Goal: Task Accomplishment & Management: Manage account settings

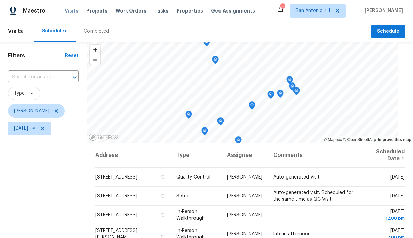
click at [67, 11] on span "Visits" at bounding box center [72, 10] width 14 height 7
click at [71, 10] on span "Visits" at bounding box center [72, 10] width 14 height 7
click at [45, 128] on icon at bounding box center [42, 128] width 5 height 5
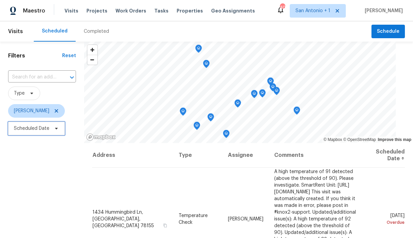
click at [54, 128] on icon at bounding box center [56, 128] width 5 height 5
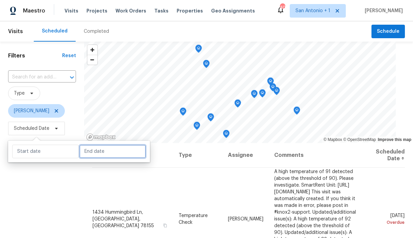
click at [85, 157] on input "text" at bounding box center [112, 152] width 67 height 14
select select "9"
select select "2025"
select select "10"
select select "2025"
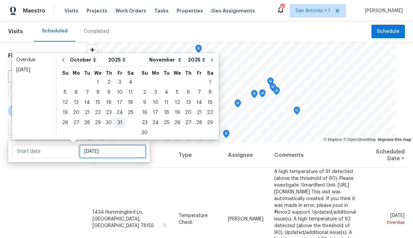
type input "Fri, Oct 31"
type input "Sun, Nov 23"
click at [97, 79] on div "1" at bounding box center [98, 81] width 11 height 9
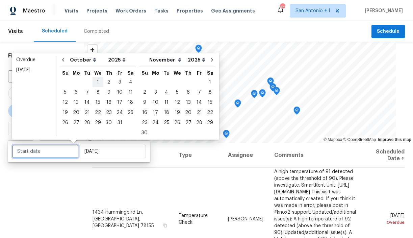
type input "Wed, Oct 01"
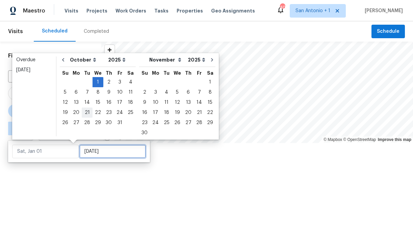
type input "Wed, Oct 01"
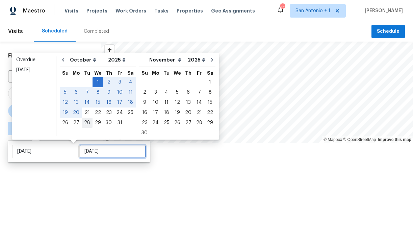
type input "Tue, Oct 28"
type input "Wed, Oct 01"
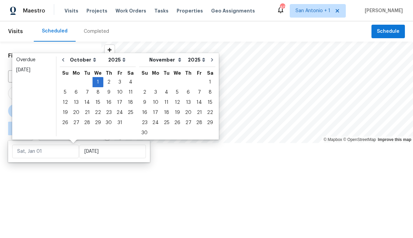
click at [61, 183] on div at bounding box center [206, 119] width 413 height 238
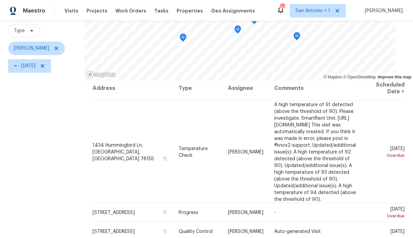
scroll to position [64, 0]
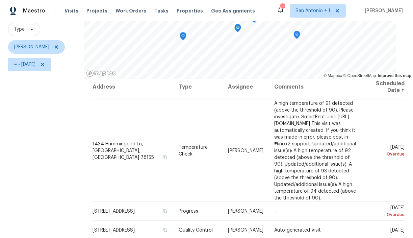
click at [185, 36] on icon "Map marker" at bounding box center [183, 36] width 6 height 8
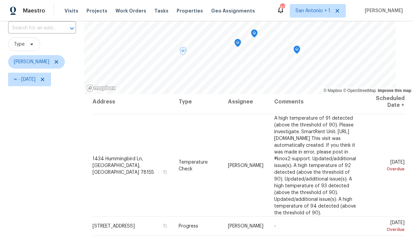
scroll to position [95, 0]
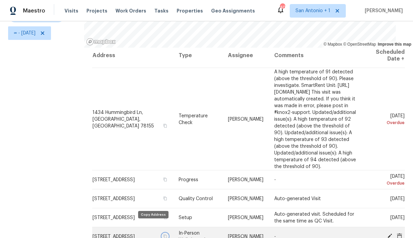
click at [163, 234] on icon "button" at bounding box center [165, 236] width 4 height 4
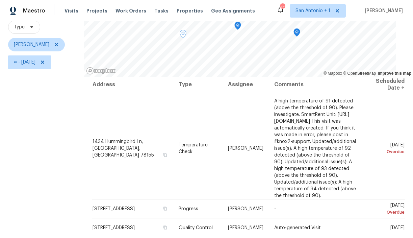
scroll to position [65, 0]
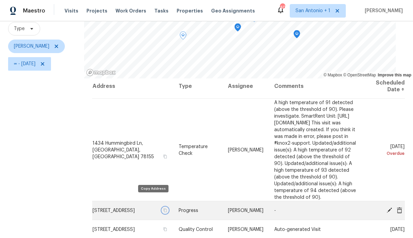
click at [163, 208] on icon "button" at bounding box center [165, 210] width 4 height 4
click at [163, 208] on icon "button" at bounding box center [164, 210] width 3 height 4
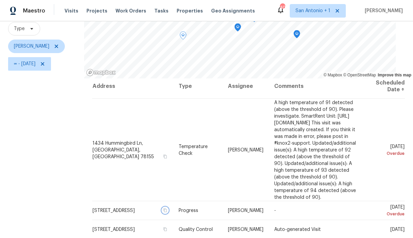
scroll to position [35, 0]
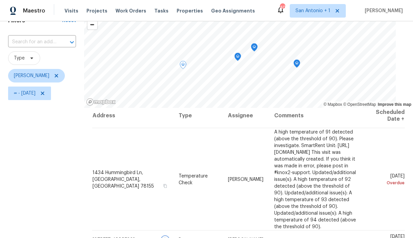
click at [257, 48] on icon "Map marker" at bounding box center [254, 48] width 6 height 8
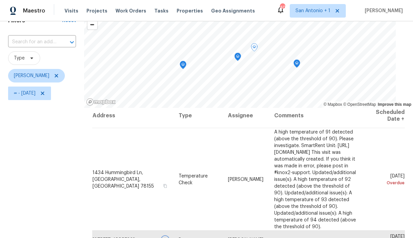
click at [240, 57] on icon "Map marker" at bounding box center [238, 57] width 6 height 8
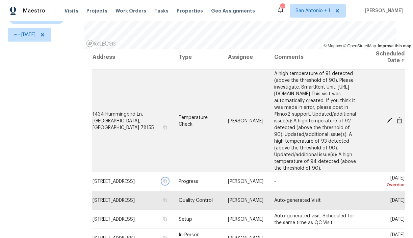
scroll to position [95, 0]
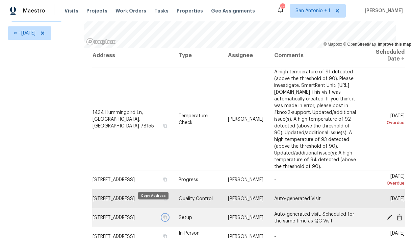
click at [163, 215] on icon "button" at bounding box center [165, 217] width 4 height 4
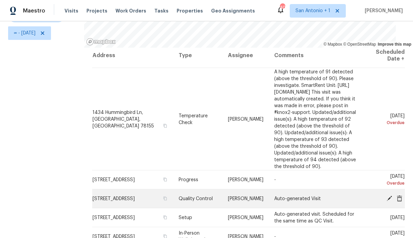
click at [389, 195] on icon at bounding box center [389, 197] width 5 height 5
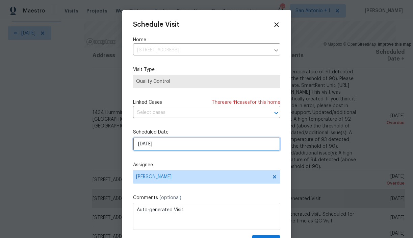
click at [167, 144] on input "10/1/2025" at bounding box center [206, 144] width 147 height 14
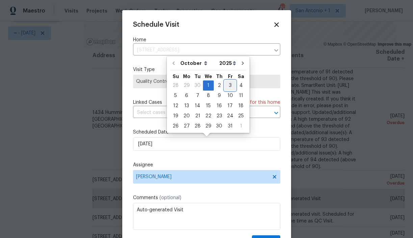
click at [230, 85] on div "3" at bounding box center [230, 85] width 11 height 9
type input "10/3/2025"
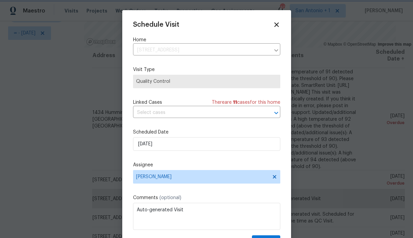
scroll to position [12, 0]
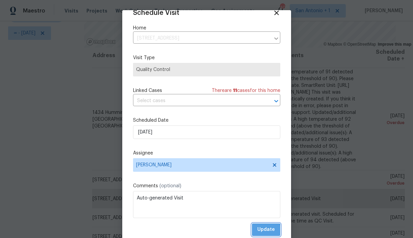
click at [265, 231] on span "Update" at bounding box center [267, 229] width 18 height 8
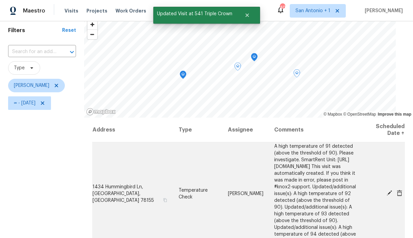
scroll to position [95, 0]
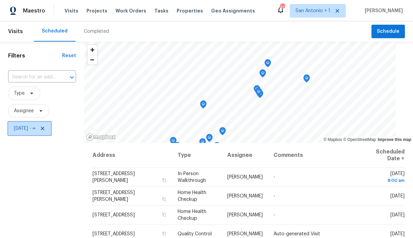
click at [45, 127] on icon at bounding box center [42, 128] width 5 height 5
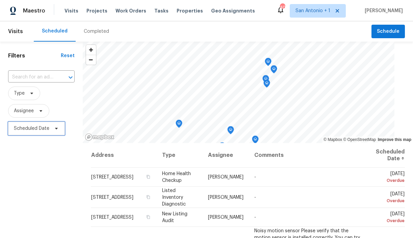
click at [56, 128] on icon at bounding box center [56, 129] width 3 height 2
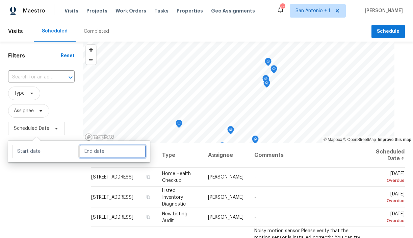
select select "9"
select select "2025"
select select "10"
select select "2025"
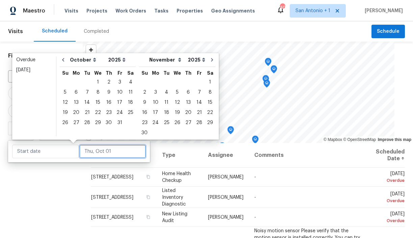
click at [87, 151] on input "text" at bounding box center [112, 152] width 67 height 14
click at [96, 78] on div "1" at bounding box center [98, 81] width 11 height 9
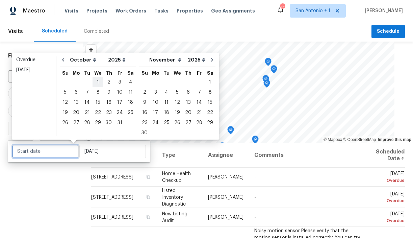
type input "Wed, Oct 01"
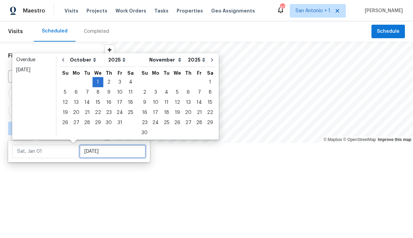
type input "Wed, Oct 01"
type input "Tue, Oct 28"
type input "Wed, Oct 01"
click at [71, 170] on div at bounding box center [206, 119] width 413 height 238
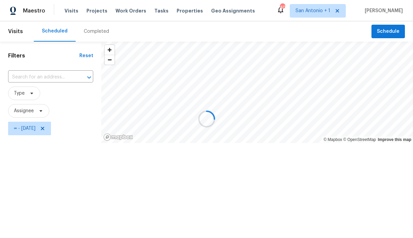
click at [40, 113] on div at bounding box center [206, 119] width 413 height 238
click at [29, 112] on div at bounding box center [206, 119] width 413 height 238
click at [56, 126] on div at bounding box center [206, 119] width 413 height 238
click at [30, 111] on div at bounding box center [206, 119] width 413 height 238
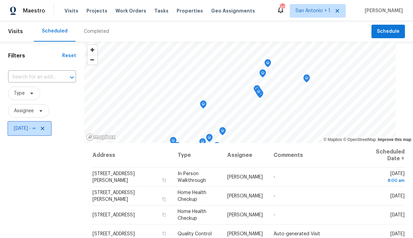
click at [45, 128] on icon at bounding box center [42, 128] width 5 height 5
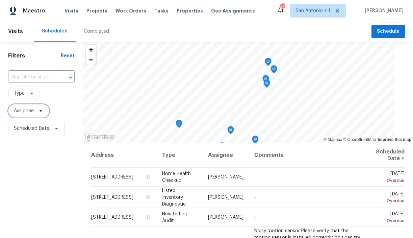
click at [39, 110] on icon at bounding box center [40, 110] width 5 height 5
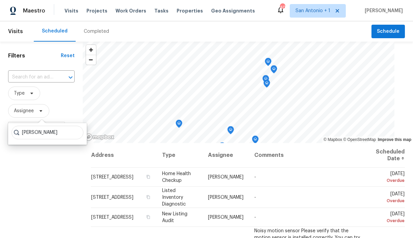
type input "chris fuentes"
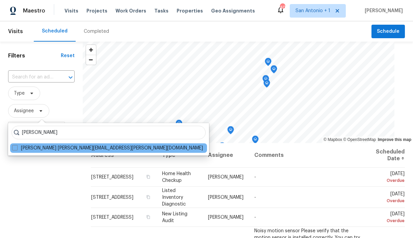
click at [17, 151] on div "Chris Fuentes chris.fuentes@opendoor.com" at bounding box center [108, 147] width 197 height 9
click at [16, 148] on span at bounding box center [14, 147] width 5 height 5
click at [16, 148] on input "Chris Fuentes chris.fuentes@opendoor.com" at bounding box center [14, 147] width 4 height 4
checkbox input "true"
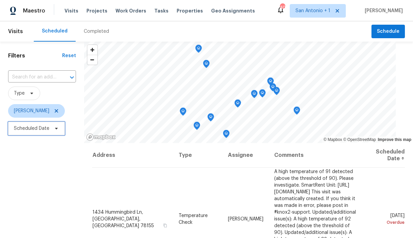
click at [57, 129] on icon at bounding box center [56, 128] width 5 height 5
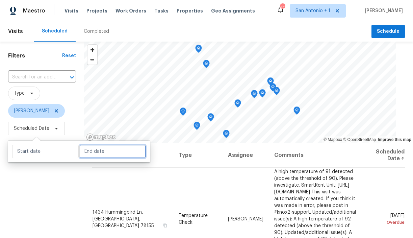
click at [89, 151] on input "text" at bounding box center [112, 152] width 67 height 14
select select "9"
select select "2025"
select select "10"
select select "2025"
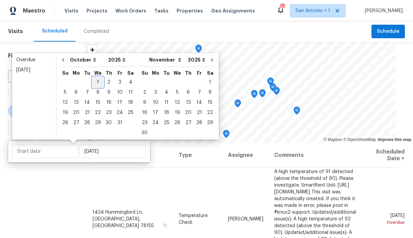
click at [97, 82] on div "1" at bounding box center [98, 81] width 11 height 9
type input "Wed, Oct 01"
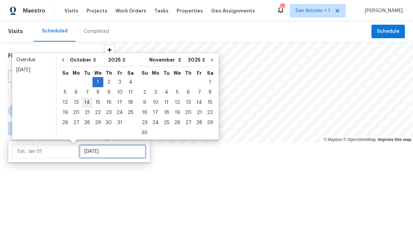
type input "Wed, Oct 01"
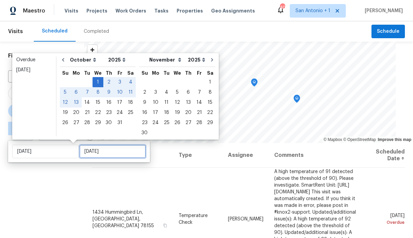
type input "Tue, Oct 28"
type input "Wed, Oct 01"
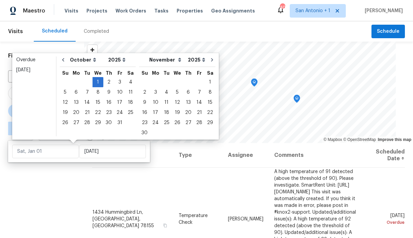
click at [71, 178] on div "Filters Reset ​ Type Chris Fuentes ∞ - Wed, Oct 01" at bounding box center [42, 188] width 84 height 292
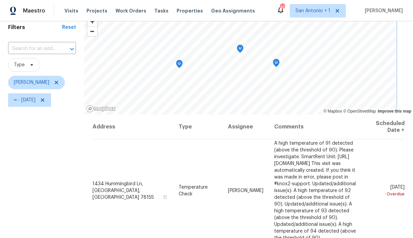
scroll to position [28, 0]
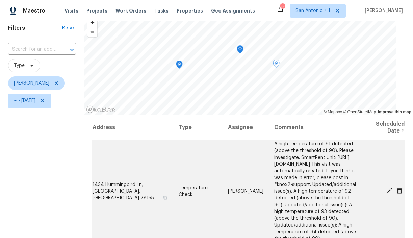
click at [390, 188] on icon at bounding box center [389, 190] width 5 height 5
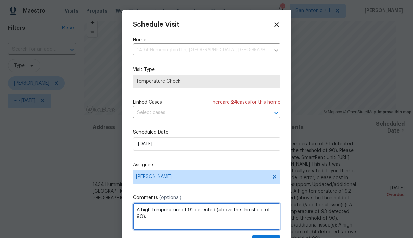
click at [143, 207] on textarea "A high temperature of 91 detected (above the threshold of 90). Please investiga…" at bounding box center [206, 216] width 147 height 27
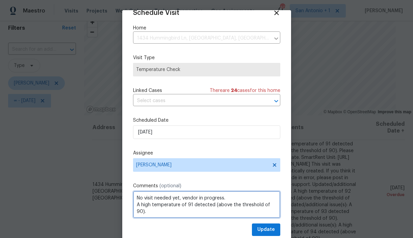
type textarea "No visit needed yet, vendor in progress. A high temperature of 91 detected (abo…"
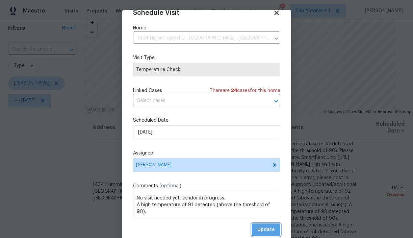
click at [269, 231] on span "Update" at bounding box center [267, 229] width 18 height 8
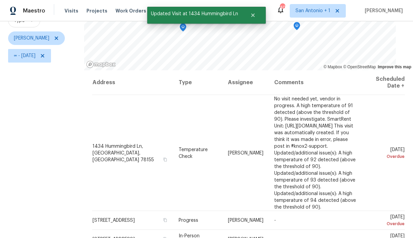
scroll to position [95, 0]
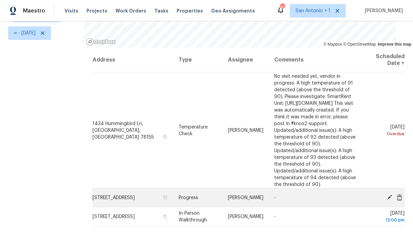
click at [390, 194] on icon at bounding box center [389, 196] width 5 height 5
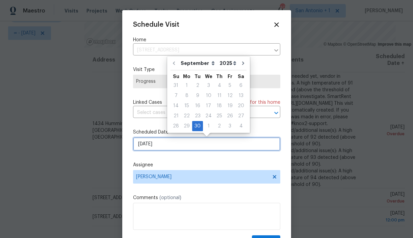
click at [173, 147] on input "9/30/2025" at bounding box center [206, 144] width 147 height 14
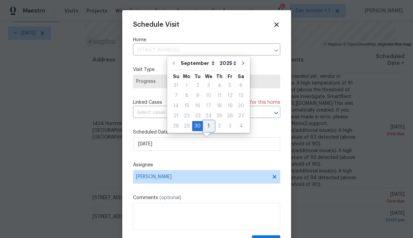
click at [206, 128] on div "1" at bounding box center [208, 125] width 11 height 9
type input "10/1/2025"
select select "9"
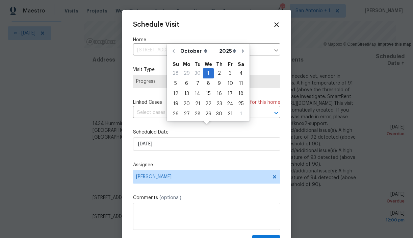
scroll to position [12, 0]
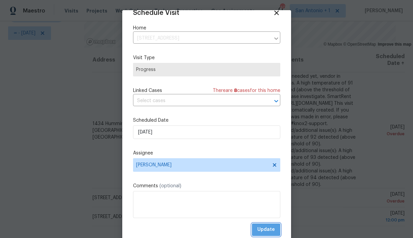
click at [267, 228] on span "Update" at bounding box center [267, 229] width 18 height 8
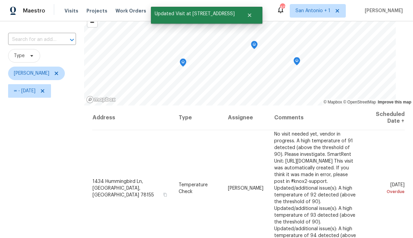
scroll to position [41, 0]
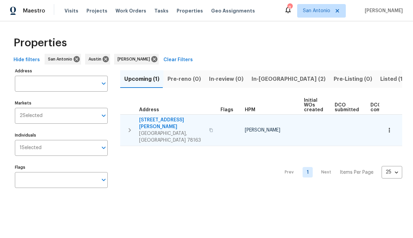
click at [163, 118] on span "[STREET_ADDRESS][PERSON_NAME]" at bounding box center [172, 124] width 66 height 14
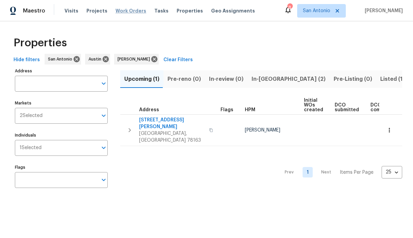
click at [127, 11] on span "Work Orders" at bounding box center [131, 10] width 31 height 7
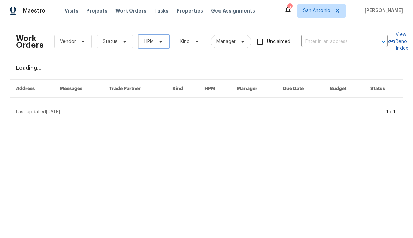
click at [159, 42] on icon at bounding box center [160, 41] width 5 height 5
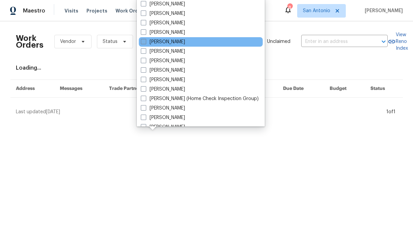
click at [155, 42] on label "[PERSON_NAME]" at bounding box center [163, 42] width 44 height 7
click at [145, 42] on input "[PERSON_NAME]" at bounding box center [143, 41] width 4 height 4
checkbox input "true"
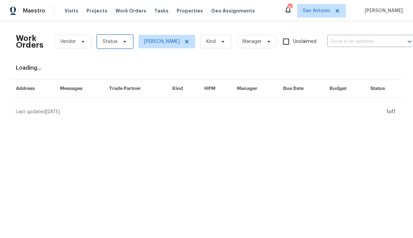
click at [118, 43] on span "Status" at bounding box center [115, 42] width 36 height 14
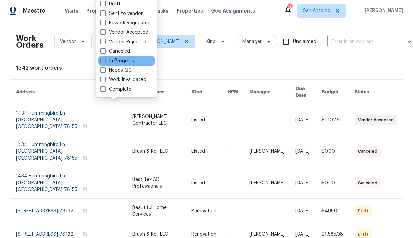
click at [118, 58] on label "In Progress" at bounding box center [117, 60] width 34 height 7
click at [105, 58] on input "In Progress" at bounding box center [102, 59] width 4 height 4
checkbox input "true"
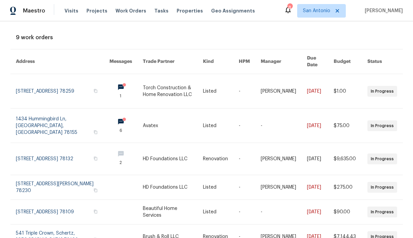
scroll to position [34, 0]
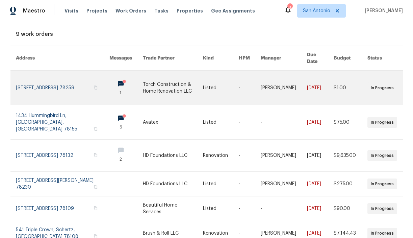
click at [51, 77] on link at bounding box center [63, 88] width 94 height 34
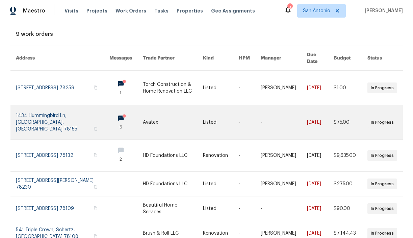
click at [53, 111] on link at bounding box center [63, 122] width 94 height 34
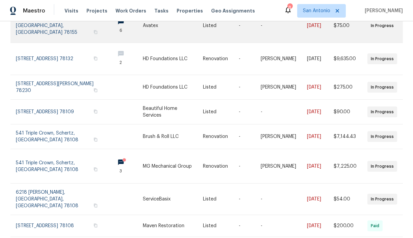
scroll to position [131, 0]
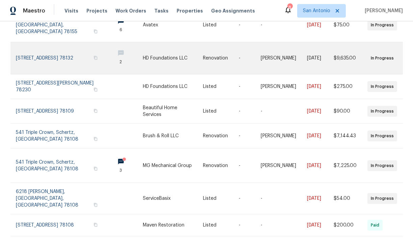
click at [45, 48] on link at bounding box center [63, 58] width 94 height 32
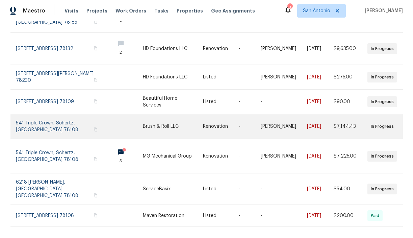
scroll to position [141, 0]
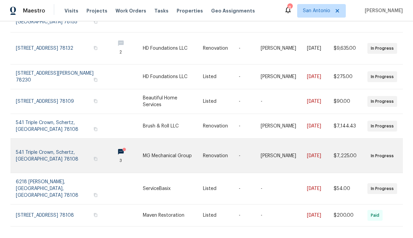
click at [52, 146] on link at bounding box center [63, 156] width 94 height 34
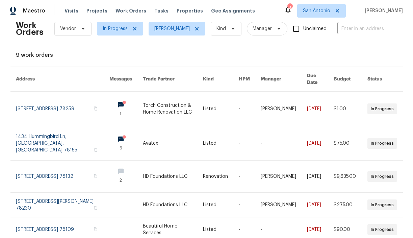
scroll to position [0, 0]
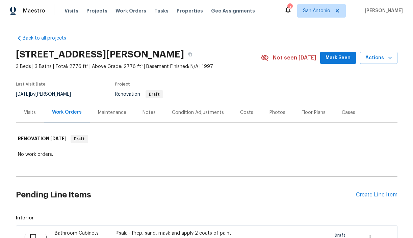
click at [340, 59] on span "Mark Seen" at bounding box center [338, 58] width 25 height 8
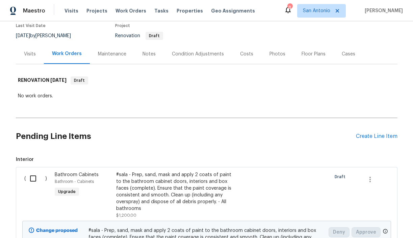
scroll to position [58, 0]
click at [147, 50] on div "Notes" at bounding box center [149, 54] width 29 height 20
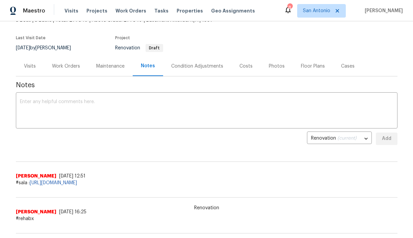
scroll to position [49, 0]
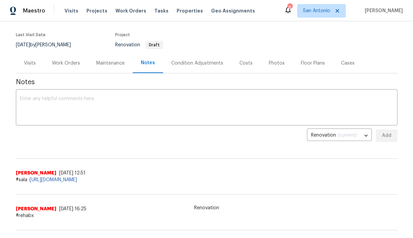
click at [69, 63] on div "Work Orders" at bounding box center [66, 63] width 28 height 7
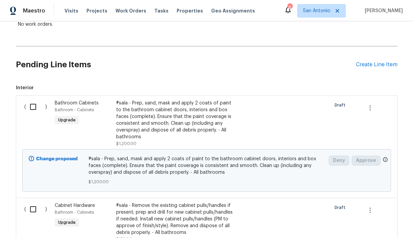
scroll to position [107, 0]
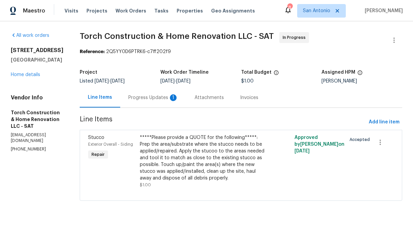
click at [158, 96] on div "Progress Updates 1" at bounding box center [153, 97] width 50 height 7
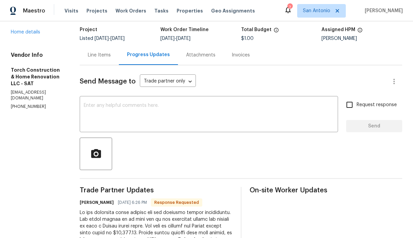
scroll to position [34, 0]
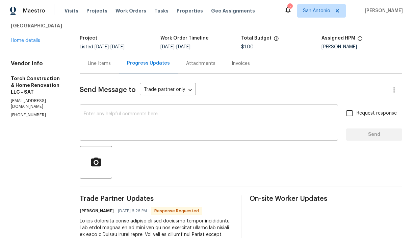
click at [155, 115] on textarea at bounding box center [209, 124] width 250 height 24
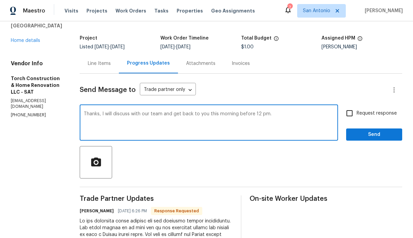
type textarea "Thanks, I will discuss with our team and get back to you this morning before 12…"
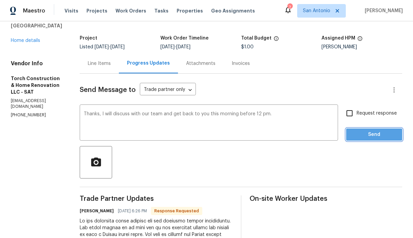
click at [374, 134] on span "Send" at bounding box center [374, 134] width 45 height 8
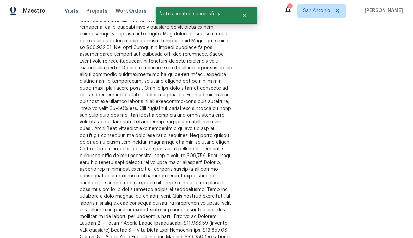
scroll to position [323, 0]
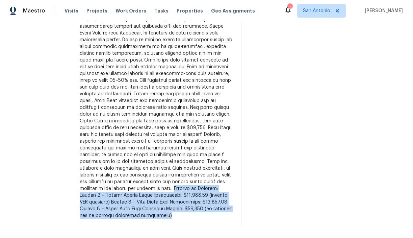
drag, startPoint x: 155, startPoint y: 189, endPoint x: 177, endPoint y: 215, distance: 33.6
click at [177, 215] on div at bounding box center [156, 90] width 153 height 257
copy div "Summary of Options: Option 1 – [PERSON_NAME] Stucco Panel Replacement: $37,072.…"
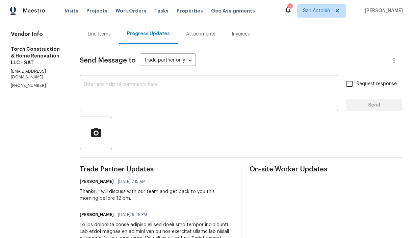
scroll to position [0, 0]
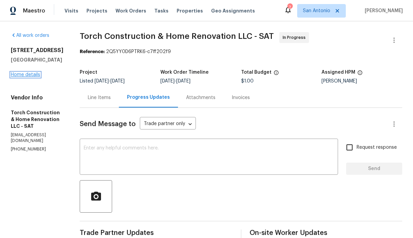
click at [30, 76] on link "Home details" at bounding box center [25, 74] width 29 height 5
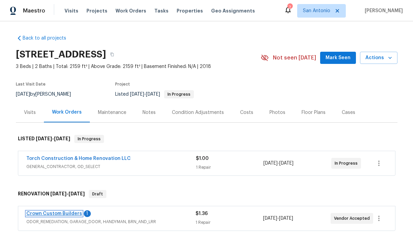
click at [54, 212] on link "Crown Custom Builders" at bounding box center [54, 213] width 56 height 5
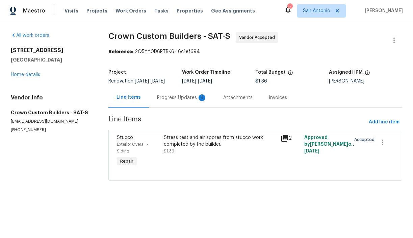
click at [174, 101] on div "Progress Updates 1" at bounding box center [182, 97] width 50 height 7
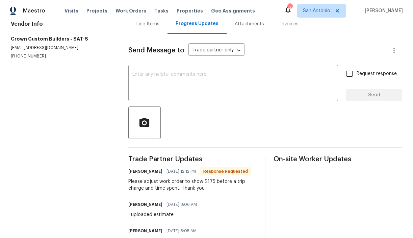
scroll to position [71, 0]
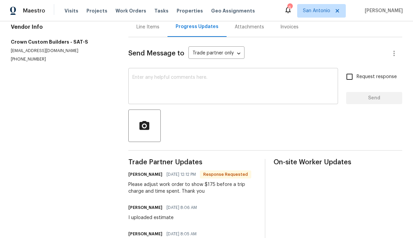
click at [170, 96] on textarea at bounding box center [234, 87] width 202 height 24
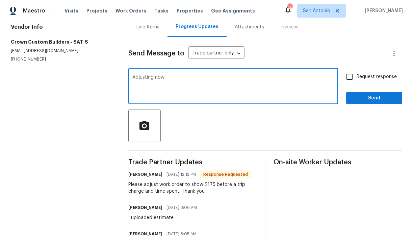
type textarea "Adjusting now"
click at [375, 102] on span "Send" at bounding box center [374, 98] width 45 height 8
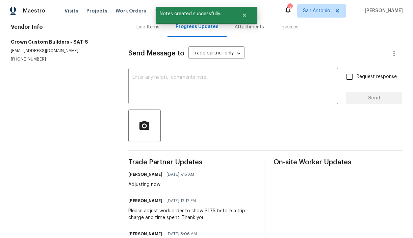
click at [149, 30] on div "Line Items" at bounding box center [148, 27] width 23 height 7
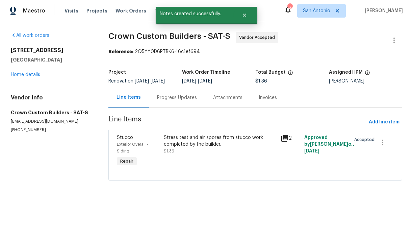
click at [181, 154] on div "Stress test and air spores from stucco work completed by the builder. $1.36" at bounding box center [220, 144] width 113 height 20
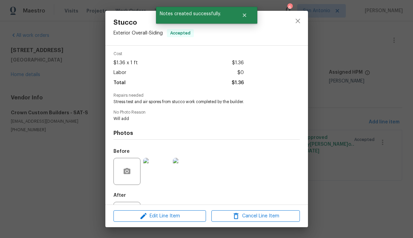
scroll to position [28, 0]
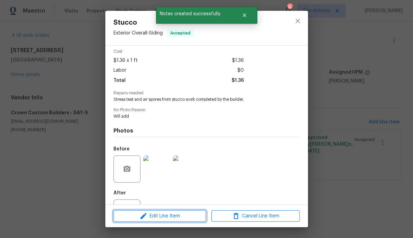
click at [165, 217] on span "Edit Line Item" at bounding box center [160, 216] width 89 height 8
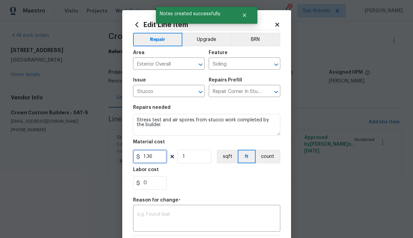
click at [154, 158] on input "1.36" at bounding box center [150, 157] width 34 height 14
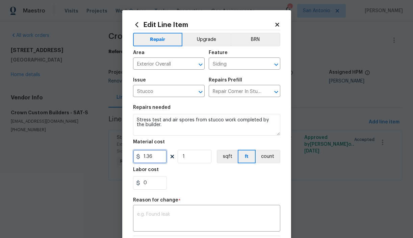
click at [154, 158] on input "1.36" at bounding box center [150, 157] width 34 height 14
type input "175"
click at [187, 175] on div "Labor cost" at bounding box center [206, 171] width 147 height 9
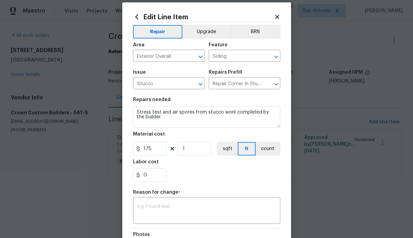
scroll to position [10, 0]
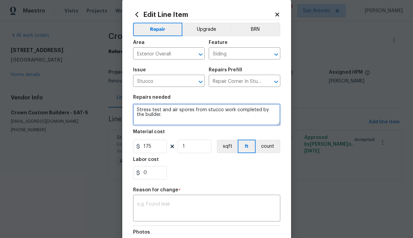
click at [136, 121] on textarea "Stress test and air spores from stucco work completed by the builder." at bounding box center [206, 115] width 147 height 22
type textarea "Stress test and air spores from stucco work completed by the builder. Trip and …"
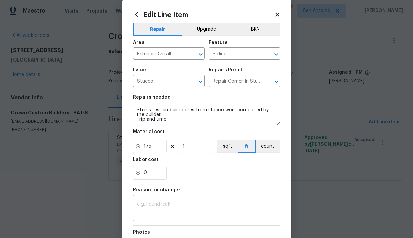
click at [189, 174] on div "0" at bounding box center [206, 173] width 147 height 14
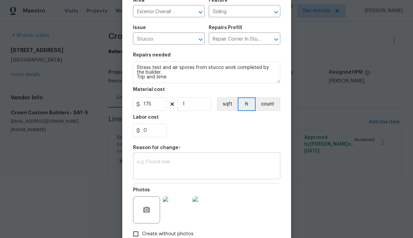
click at [188, 166] on textarea at bounding box center [206, 167] width 139 height 14
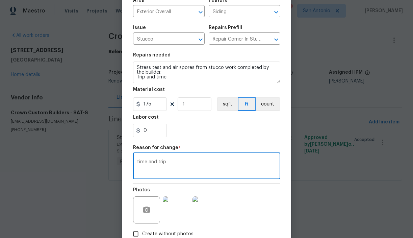
scroll to position [95, 0]
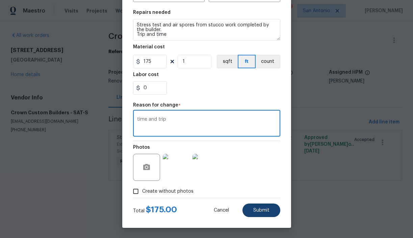
type textarea "time and trip"
click at [260, 207] on button "Submit" at bounding box center [262, 210] width 38 height 14
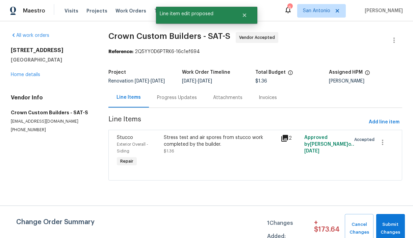
scroll to position [0, 0]
click at [386, 221] on span "Submit Changes" at bounding box center [391, 229] width 22 height 16
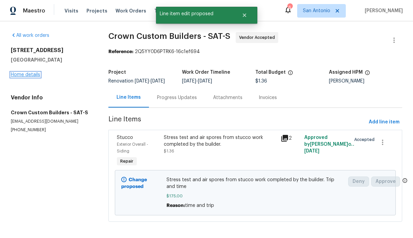
click at [32, 73] on link "Home details" at bounding box center [25, 74] width 29 height 5
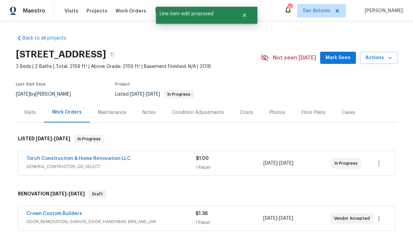
click at [146, 111] on div "Notes" at bounding box center [149, 112] width 13 height 7
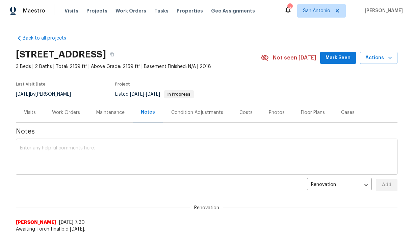
click at [150, 146] on textarea at bounding box center [207, 158] width 374 height 24
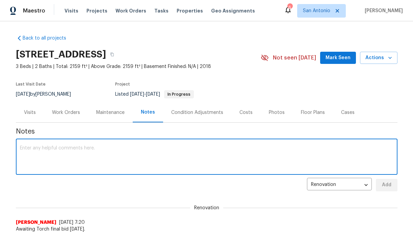
paste textarea "Summary of Options: Option 1 – Hardie Stucco Panel Replacement: $37,072.14 (pen…"
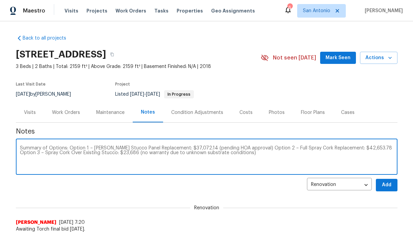
click at [247, 148] on textarea "Summary of Options: Option 1 – Hardie Stucco Panel Replacement: $37,072.14 (pen…" at bounding box center [207, 158] width 374 height 24
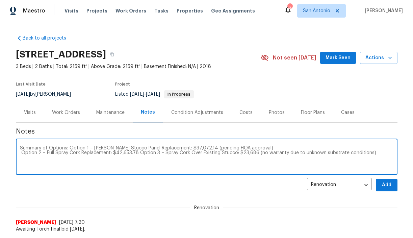
click at [136, 153] on textarea "Summary of Options: Option 1 – Hardie Stucco Panel Replacement: $37,072.14 (pen…" at bounding box center [207, 158] width 374 height 24
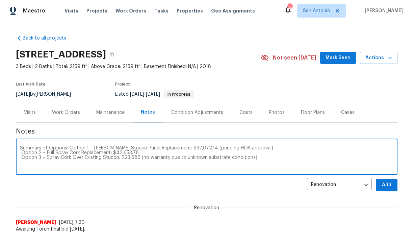
click at [67, 149] on textarea "Summary of Options: Option 1 – Hardie Stucco Panel Replacement: $37,072.14 (pen…" at bounding box center [207, 158] width 374 height 24
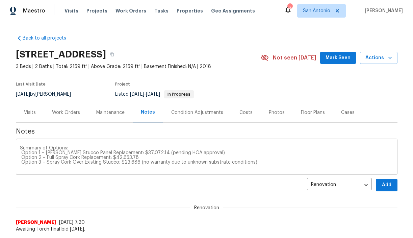
click at [27, 142] on div "Summary of Options: Option 1 – Hardie Stucco Panel Replacement: $37,072.14 (pen…" at bounding box center [207, 157] width 382 height 34
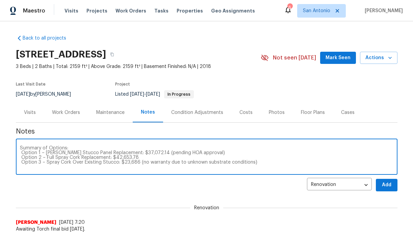
click at [20, 148] on textarea "Summary of Options: Option 1 – Hardie Stucco Panel Replacement: $37,072.14 (pen…" at bounding box center [207, 158] width 374 height 24
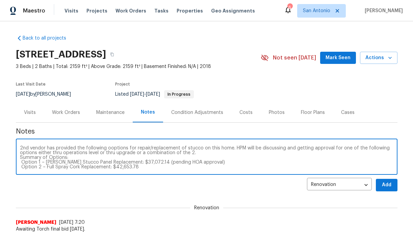
type textarea "2nd vendor has provided the following ooptions for repair/replacement of stucco…"
click at [382, 182] on span "Add" at bounding box center [387, 185] width 11 height 8
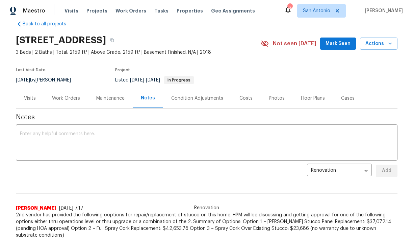
scroll to position [14, 0]
click at [114, 41] on icon "button" at bounding box center [112, 41] width 4 height 4
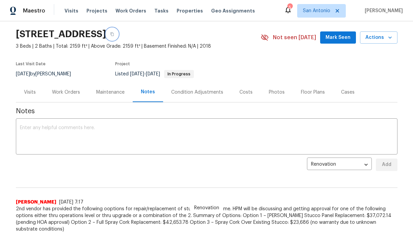
scroll to position [23, 0]
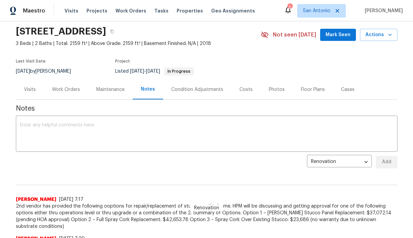
click at [342, 37] on span "Mark Seen" at bounding box center [338, 35] width 25 height 8
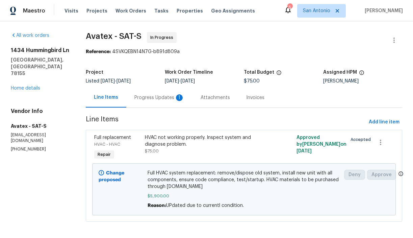
click at [158, 98] on div "Progress Updates 1" at bounding box center [160, 97] width 50 height 7
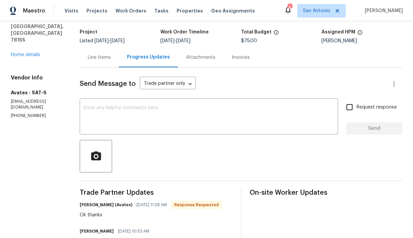
scroll to position [36, 0]
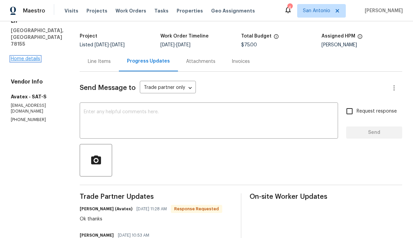
click at [32, 56] on link "Home details" at bounding box center [25, 58] width 29 height 5
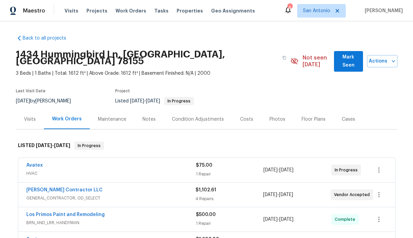
click at [148, 116] on div "Notes" at bounding box center [149, 119] width 13 height 7
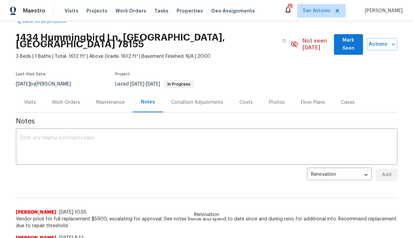
scroll to position [1, 0]
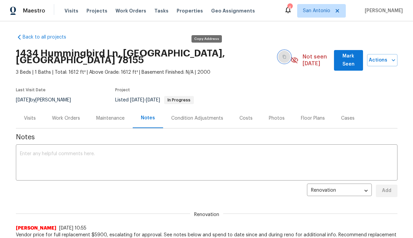
click at [283, 55] on icon "button" at bounding box center [285, 57] width 4 height 4
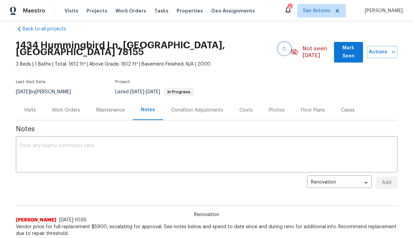
scroll to position [4, 0]
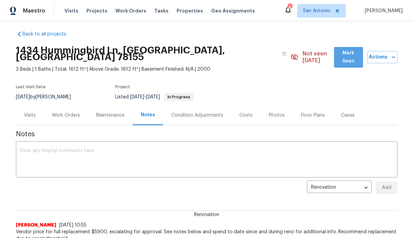
click at [340, 55] on span "Mark Seen" at bounding box center [349, 57] width 18 height 17
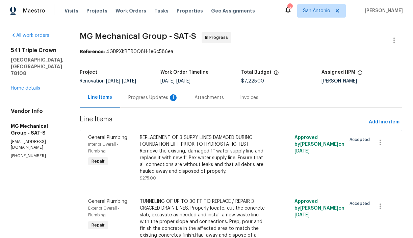
click at [159, 96] on div "Progress Updates 1" at bounding box center [153, 97] width 50 height 7
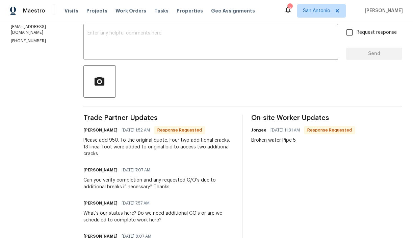
scroll to position [116, 0]
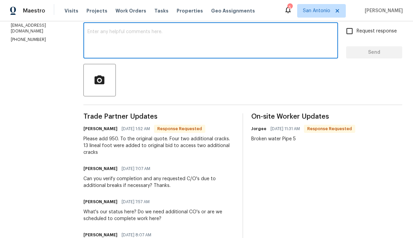
click at [149, 32] on textarea at bounding box center [211, 41] width 247 height 24
type textarea "S"
type textarea "Adding now."
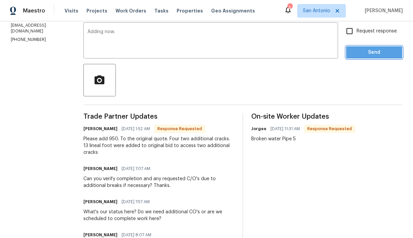
click at [368, 53] on span "Send" at bounding box center [374, 52] width 45 height 8
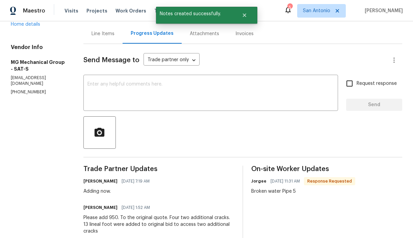
scroll to position [57, 0]
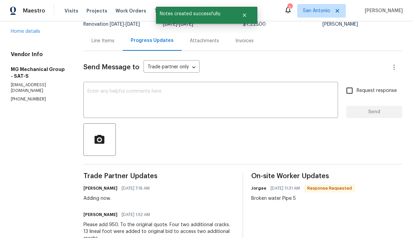
click at [110, 42] on div "Line Items" at bounding box center [103, 41] width 23 height 7
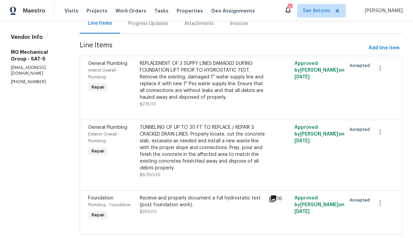
scroll to position [61, 0]
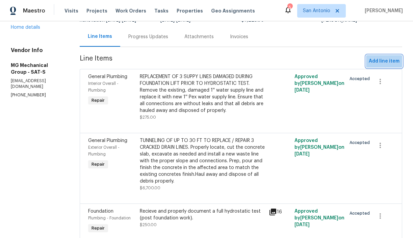
click at [384, 58] on span "Add line item" at bounding box center [384, 61] width 31 height 8
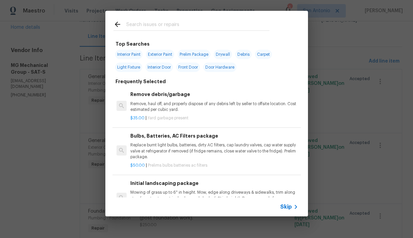
click at [162, 28] on input "text" at bounding box center [197, 25] width 143 height 10
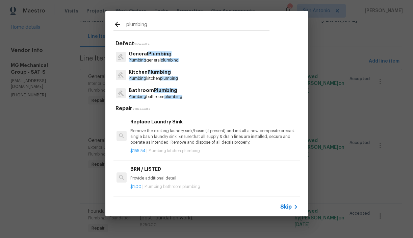
type input "plumbing"
click at [142, 57] on p "General Plumbing" at bounding box center [154, 53] width 50 height 7
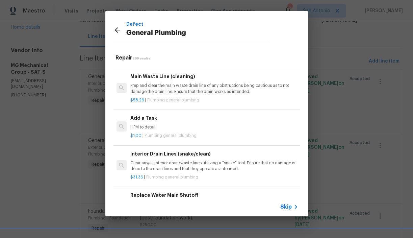
scroll to position [734, 0]
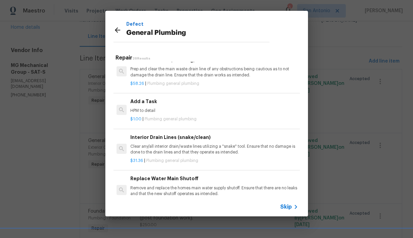
click at [153, 110] on p "HPM to detail" at bounding box center [214, 111] width 168 height 6
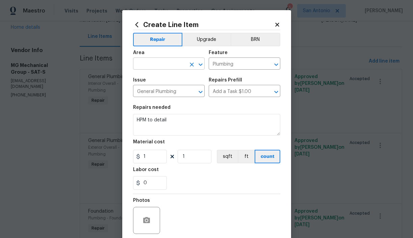
click at [172, 62] on input "text" at bounding box center [159, 64] width 53 height 10
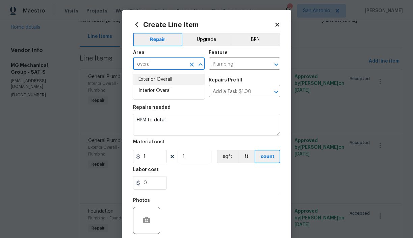
click at [165, 76] on li "Exterior Overall" at bounding box center [169, 79] width 72 height 11
type input "Exterior Overall"
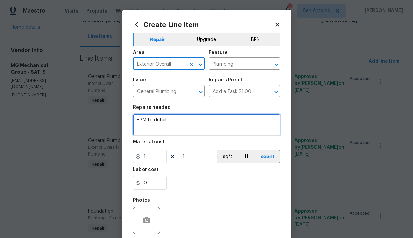
click at [172, 122] on textarea "HPM to detail" at bounding box center [206, 125] width 147 height 22
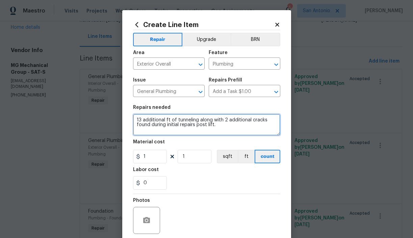
type textarea "13 additional ft of tunneling along with 2 additional cracks found during initi…"
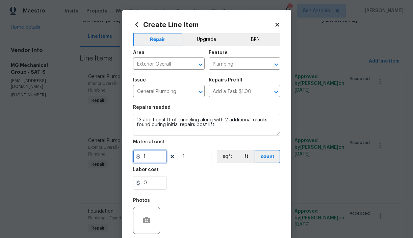
click at [154, 157] on input "1" at bounding box center [150, 157] width 34 height 14
type input "950"
click at [195, 177] on div "0" at bounding box center [206, 183] width 147 height 14
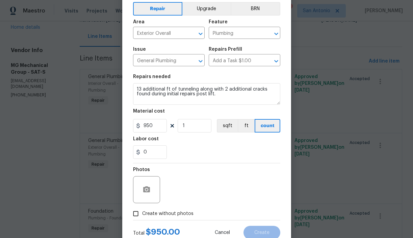
scroll to position [53, 0]
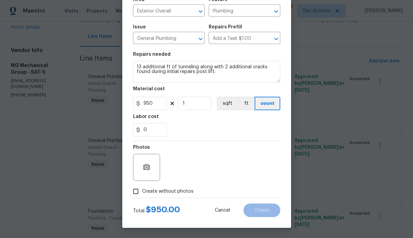
click at [167, 190] on span "Create without photos" at bounding box center [167, 191] width 51 height 7
click at [142, 190] on input "Create without photos" at bounding box center [135, 191] width 13 height 13
checkbox input "true"
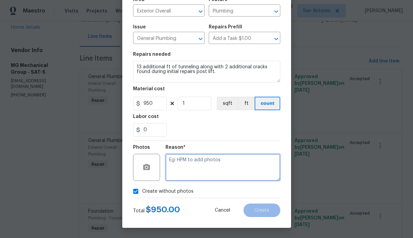
click at [187, 166] on textarea at bounding box center [223, 167] width 115 height 27
type textarea "HPM to add"
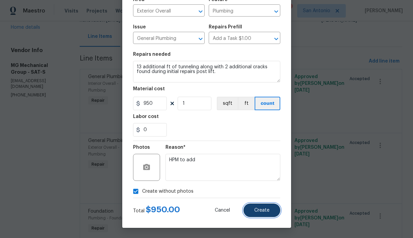
click at [254, 205] on button "Create" at bounding box center [262, 210] width 37 height 14
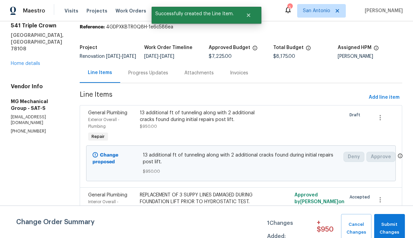
scroll to position [48, 0]
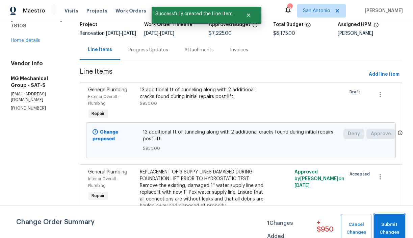
click at [388, 219] on button "Submit Changes" at bounding box center [390, 228] width 31 height 29
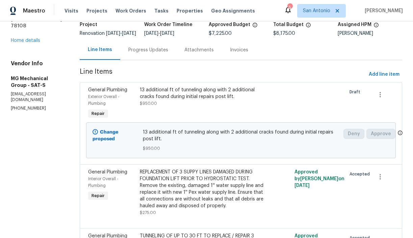
click at [158, 53] on div "Progress Updates" at bounding box center [148, 50] width 40 height 7
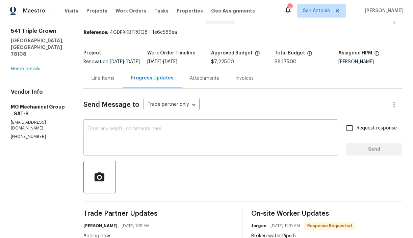
scroll to position [48, 0]
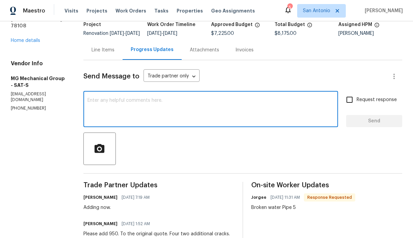
click at [173, 113] on textarea at bounding box center [211, 110] width 247 height 24
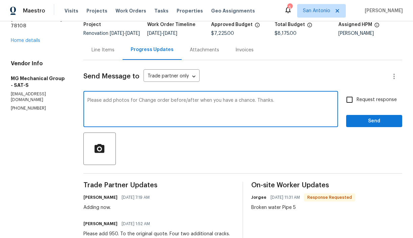
type textarea "Please add photos for Change order before/after when you have a chance. Thanks."
click at [369, 127] on button "Send" at bounding box center [374, 121] width 56 height 13
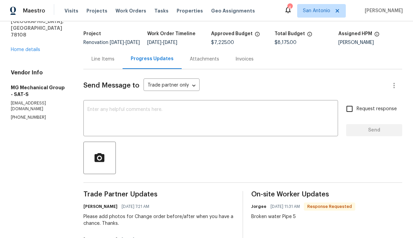
scroll to position [0, 0]
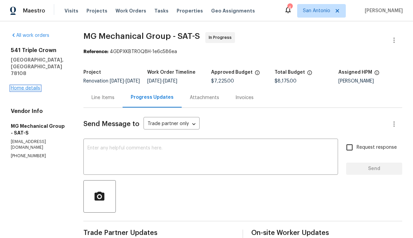
click at [25, 86] on link "Home details" at bounding box center [25, 88] width 29 height 5
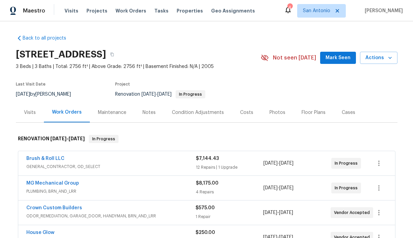
click at [147, 112] on div "Notes" at bounding box center [149, 112] width 13 height 7
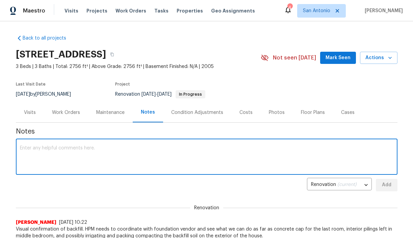
click at [147, 148] on textarea at bounding box center [207, 158] width 374 height 24
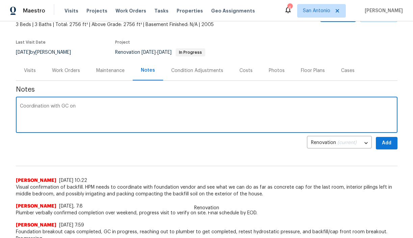
scroll to position [43, 0]
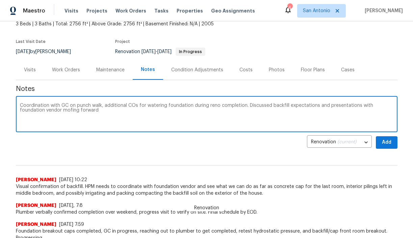
click at [45, 113] on textarea "Coordination with GC on punch walk, additional COs for watering foundation duri…" at bounding box center [207, 115] width 374 height 24
click at [43, 110] on textarea "Coordination with GC on punch walk, additional COs for watering foundation duri…" at bounding box center [207, 115] width 374 height 24
click at [73, 110] on textarea "Coordination with GC on punch walk, additional COs for watering foundation duri…" at bounding box center [207, 115] width 374 height 24
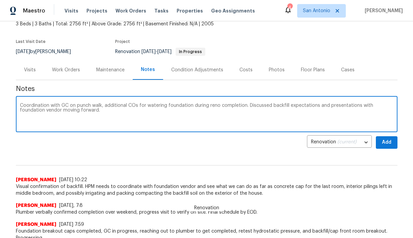
type textarea "Coordination with GC on punch walk, additional COs for watering foundation duri…"
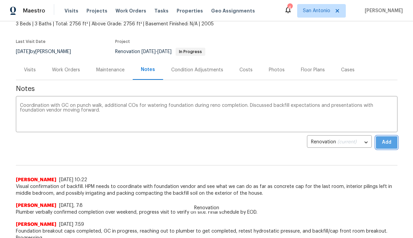
click at [384, 142] on span "Add" at bounding box center [387, 142] width 11 height 8
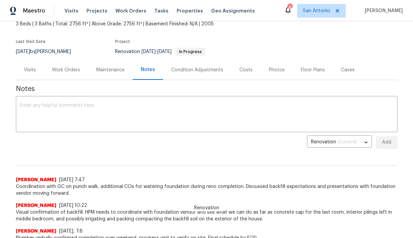
scroll to position [10, 0]
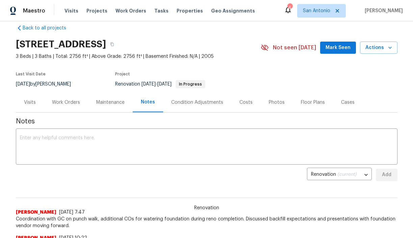
click at [65, 102] on div "Work Orders" at bounding box center [66, 102] width 28 height 7
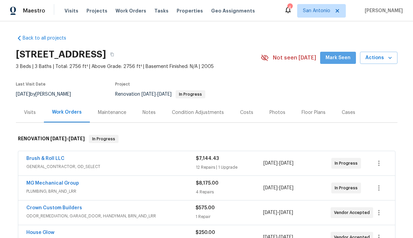
click at [348, 58] on span "Mark Seen" at bounding box center [338, 58] width 25 height 8
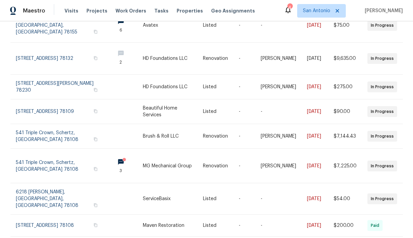
scroll to position [141, 0]
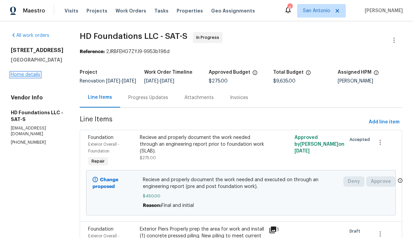
click at [35, 74] on link "Home details" at bounding box center [25, 74] width 29 height 5
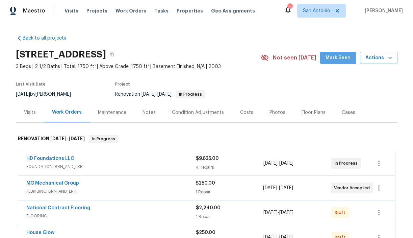
click at [338, 55] on span "Mark Seen" at bounding box center [338, 58] width 25 height 8
click at [147, 115] on div "Notes" at bounding box center [149, 112] width 13 height 7
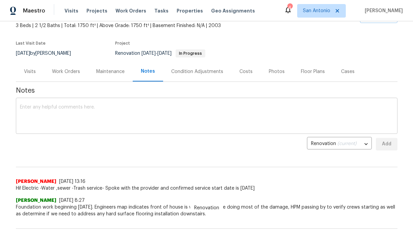
scroll to position [44, 0]
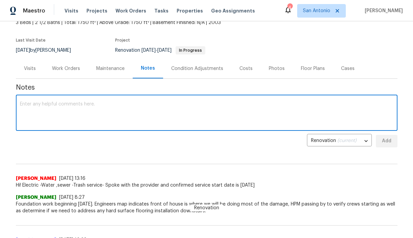
click at [140, 108] on textarea at bounding box center [207, 114] width 374 height 24
type textarea "Progress visit today."
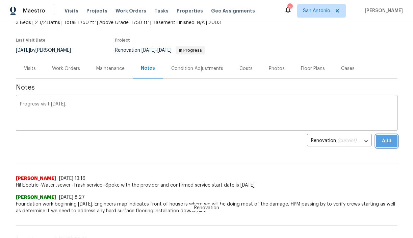
click at [380, 140] on button "Add" at bounding box center [387, 141] width 22 height 13
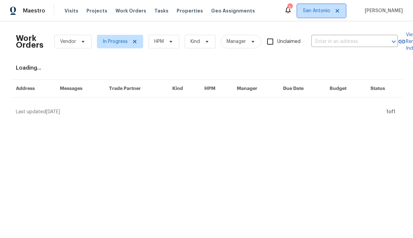
click at [322, 14] on span "San Antonio" at bounding box center [316, 10] width 27 height 7
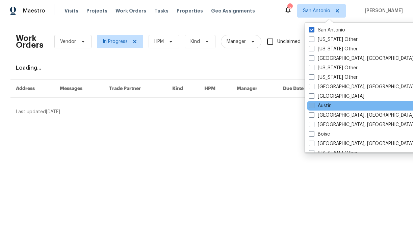
click at [313, 103] on span at bounding box center [311, 105] width 5 height 5
click at [313, 103] on input "Austin" at bounding box center [311, 104] width 4 height 4
checkbox input "true"
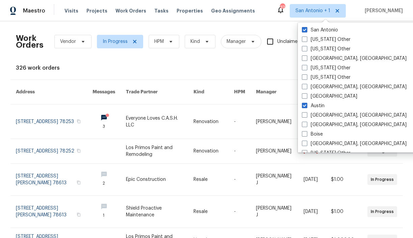
click at [196, 59] on div "Work Orders Vendor In Progress HPM Kind Manager Unclaimed ​ View Reno Index 326…" at bounding box center [207, 221] width 382 height 389
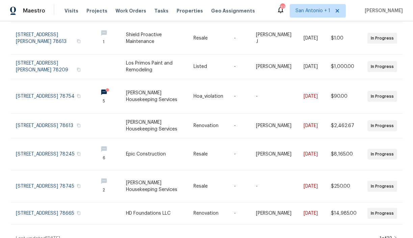
scroll to position [178, 0]
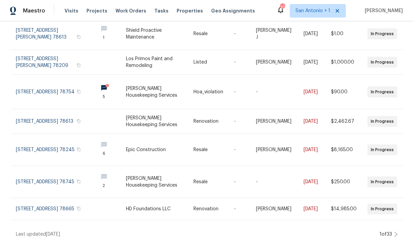
click at [395, 232] on icon at bounding box center [396, 234] width 3 height 5
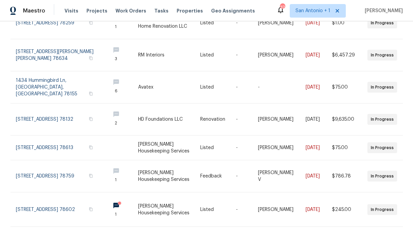
scroll to position [183, 0]
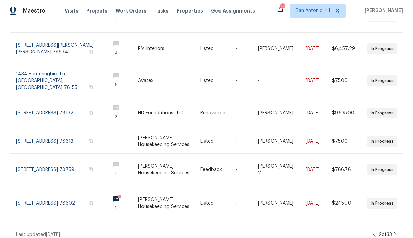
click at [395, 232] on icon at bounding box center [395, 234] width 3 height 5
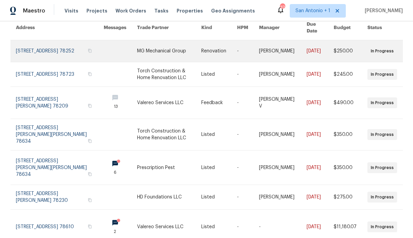
scroll to position [67, 0]
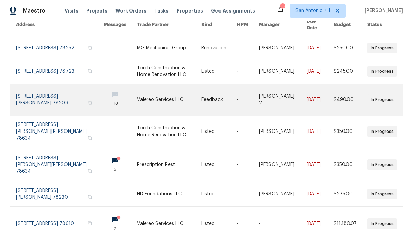
click at [48, 92] on link at bounding box center [60, 100] width 88 height 32
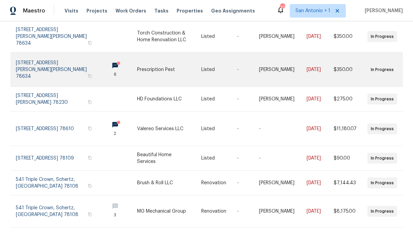
scroll to position [163, 0]
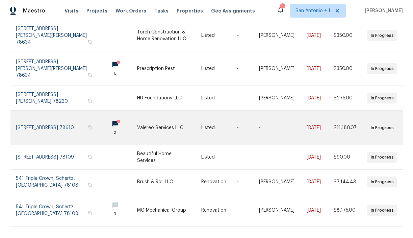
click at [61, 112] on link at bounding box center [60, 128] width 88 height 34
click at [88, 125] on icon "button" at bounding box center [89, 127] width 3 height 4
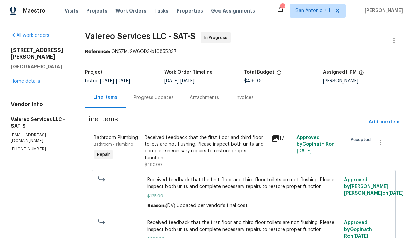
click at [152, 97] on div "Progress Updates" at bounding box center [154, 97] width 40 height 7
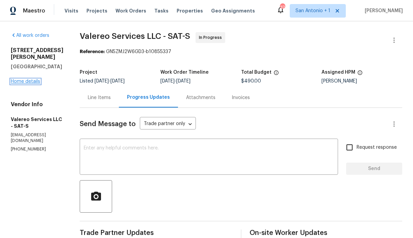
click at [29, 84] on link "Home details" at bounding box center [25, 81] width 29 height 5
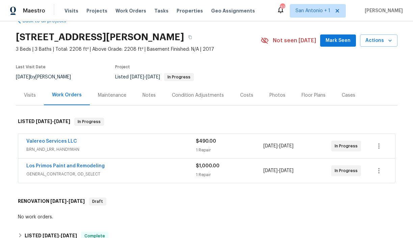
scroll to position [19, 0]
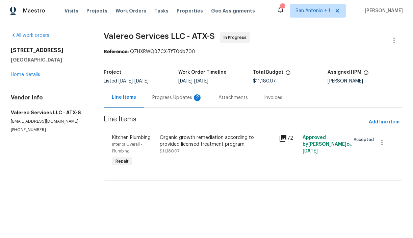
click at [178, 98] on div "Progress Updates 2" at bounding box center [177, 97] width 50 height 7
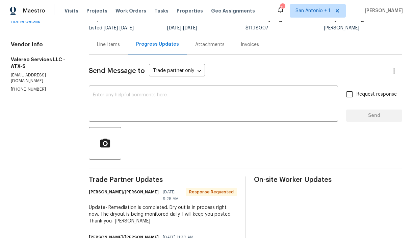
scroll to position [55, 0]
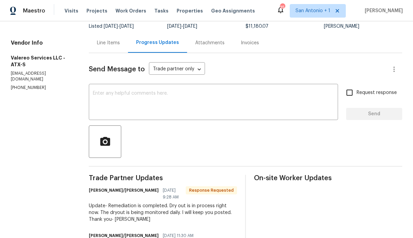
click at [114, 44] on div "Line Items" at bounding box center [108, 43] width 23 height 7
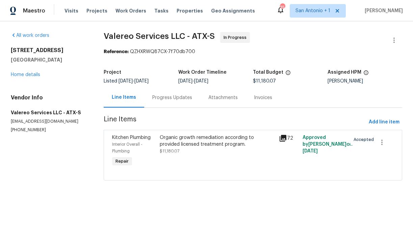
click at [193, 147] on div "Organic growth remediation according to provided licensed treatment program." at bounding box center [217, 141] width 115 height 14
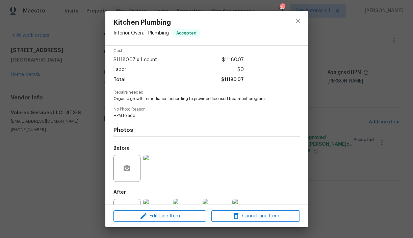
scroll to position [56, 0]
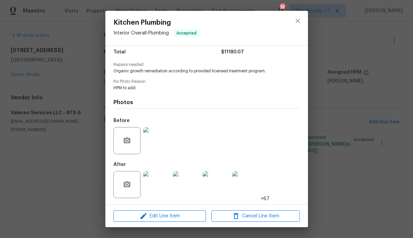
click at [163, 177] on img at bounding box center [156, 184] width 27 height 27
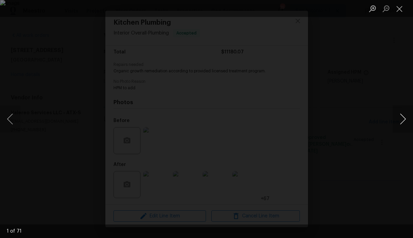
click at [399, 120] on button "Next image" at bounding box center [403, 118] width 20 height 27
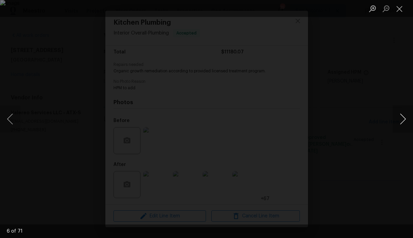
click at [399, 120] on button "Next image" at bounding box center [403, 118] width 20 height 27
click at [404, 119] on button "Next image" at bounding box center [403, 118] width 20 height 27
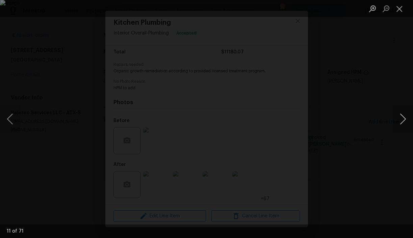
click at [404, 119] on button "Next image" at bounding box center [403, 118] width 20 height 27
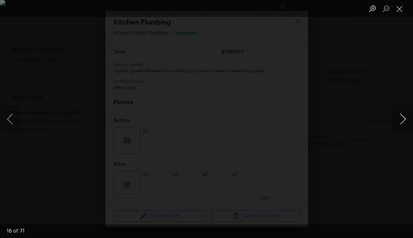
click at [404, 119] on button "Next image" at bounding box center [403, 118] width 20 height 27
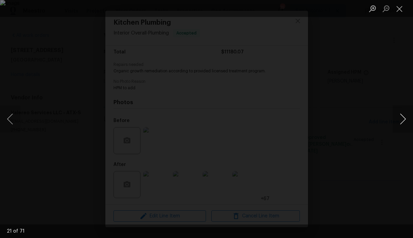
click at [404, 119] on button "Next image" at bounding box center [403, 118] width 20 height 27
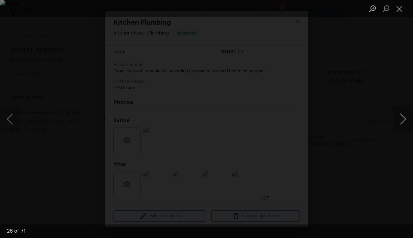
click at [404, 119] on button "Next image" at bounding box center [403, 118] width 20 height 27
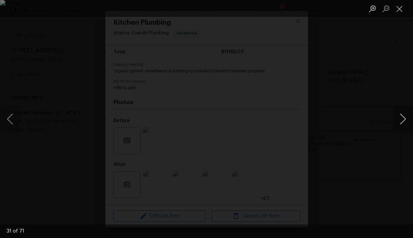
click at [404, 119] on button "Next image" at bounding box center [403, 118] width 20 height 27
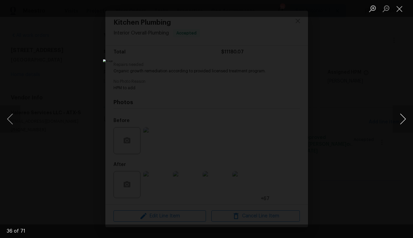
click at [404, 119] on button "Next image" at bounding box center [403, 118] width 20 height 27
click at [399, 10] on button "Close lightbox" at bounding box center [400, 9] width 14 height 12
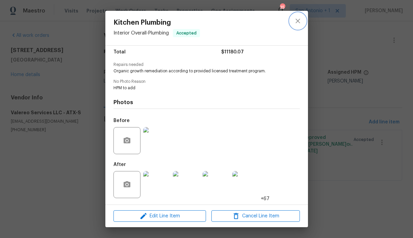
click at [296, 19] on icon "close" at bounding box center [298, 21] width 4 height 4
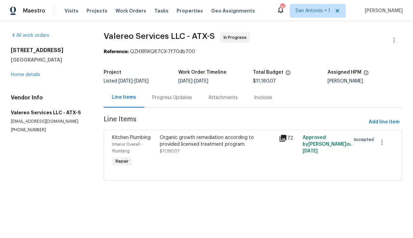
click at [171, 96] on div "Progress Updates" at bounding box center [172, 97] width 40 height 7
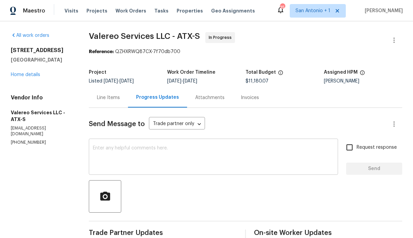
click at [171, 148] on textarea at bounding box center [213, 158] width 241 height 24
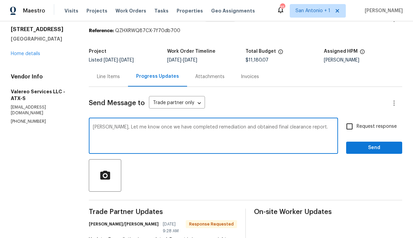
scroll to position [22, 0]
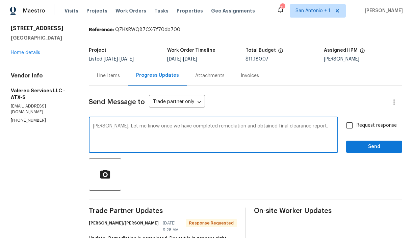
type textarea "[PERSON_NAME], Let me know once we have completed remediation and obtained fina…"
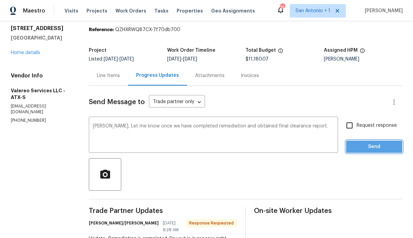
click at [369, 147] on span "Send" at bounding box center [374, 147] width 45 height 8
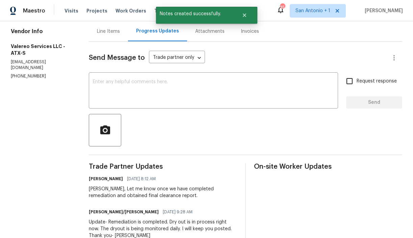
scroll to position [31, 0]
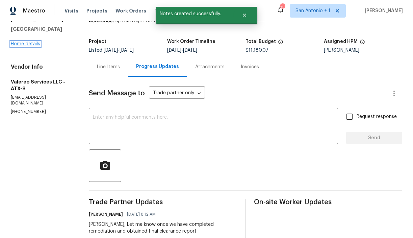
click at [27, 45] on link "Home details" at bounding box center [25, 44] width 29 height 5
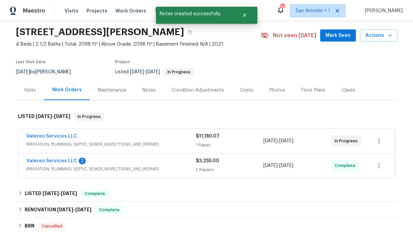
scroll to position [23, 0]
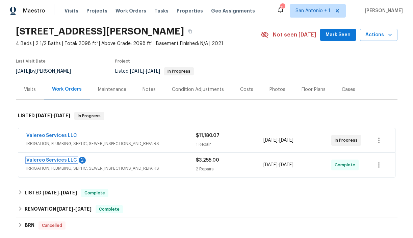
click at [57, 159] on link "Valereo Services LLC" at bounding box center [51, 160] width 51 height 5
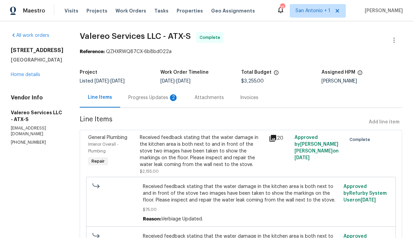
click at [147, 97] on div "Progress Updates 2" at bounding box center [153, 97] width 50 height 7
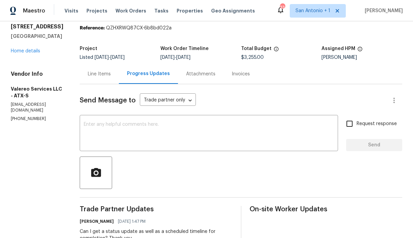
scroll to position [8, 0]
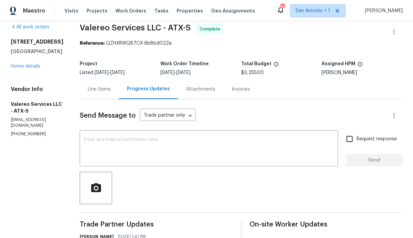
click at [89, 89] on div "Line Items" at bounding box center [99, 89] width 23 height 7
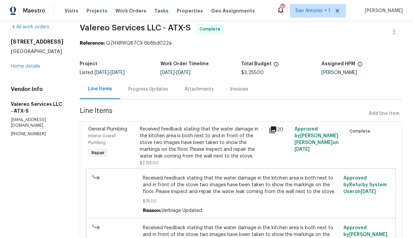
scroll to position [26, 0]
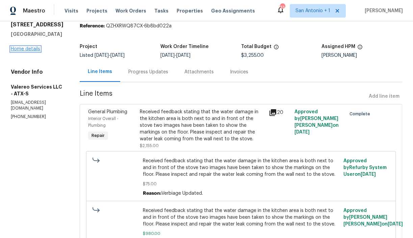
click at [28, 51] on link "Home details" at bounding box center [25, 49] width 29 height 5
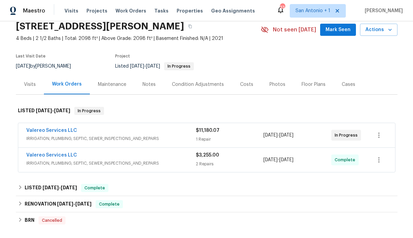
scroll to position [25, 0]
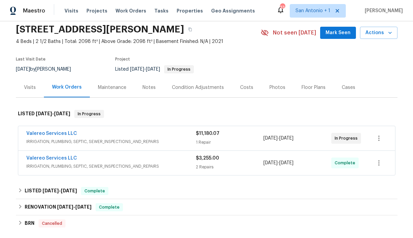
click at [145, 88] on div "Notes" at bounding box center [149, 87] width 13 height 7
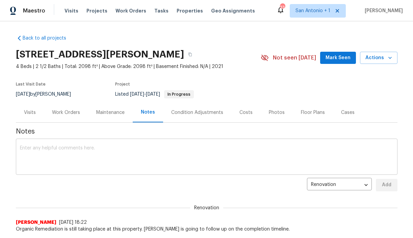
click at [143, 147] on textarea at bounding box center [207, 158] width 374 height 24
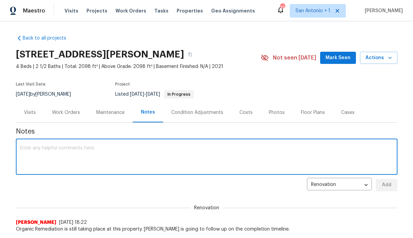
scroll to position [7, 0]
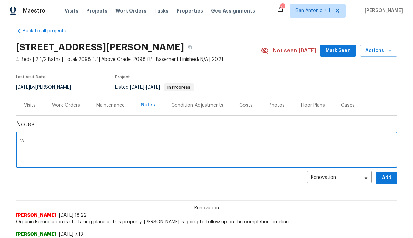
type textarea "V"
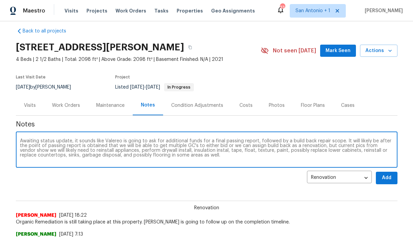
type textarea "Awaiting status update, it sounds like Valereo is going to ask for additional f…"
click at [389, 180] on span "Add" at bounding box center [387, 178] width 11 height 8
